Goal: Find specific page/section: Find specific page/section

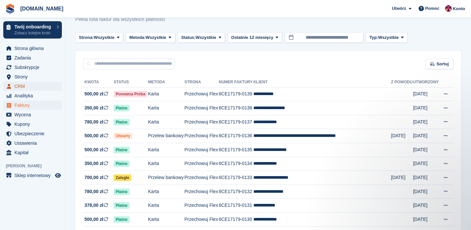
click at [26, 85] on span "CRM" at bounding box center [33, 86] width 39 height 9
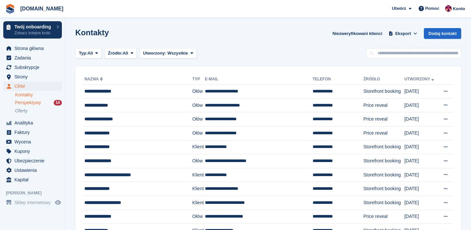
click at [31, 100] on span "Perspektywy" at bounding box center [28, 103] width 26 height 6
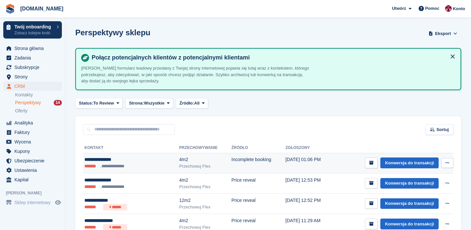
click at [112, 162] on div "**********" at bounding box center [118, 159] width 69 height 7
